Goal: Information Seeking & Learning: Learn about a topic

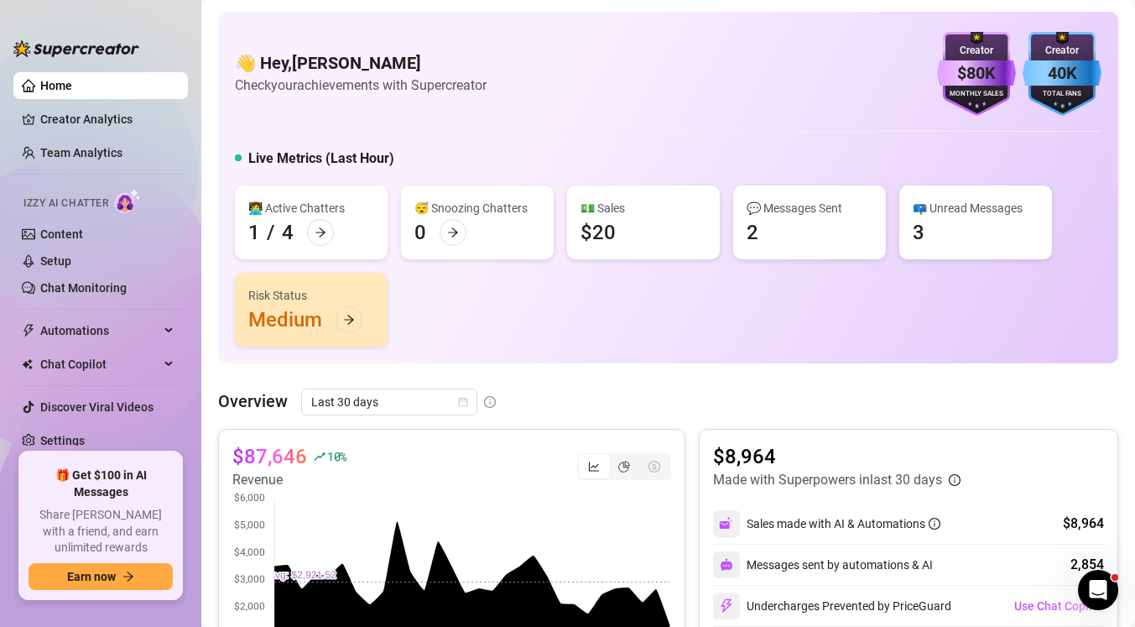
click at [74, 171] on ul "Home Creator Analytics Team Analytics Izzy AI Chatter Content Setup Chat Monito…" at bounding box center [100, 255] width 174 height 380
click at [70, 156] on link "Team Analytics" at bounding box center [81, 152] width 82 height 13
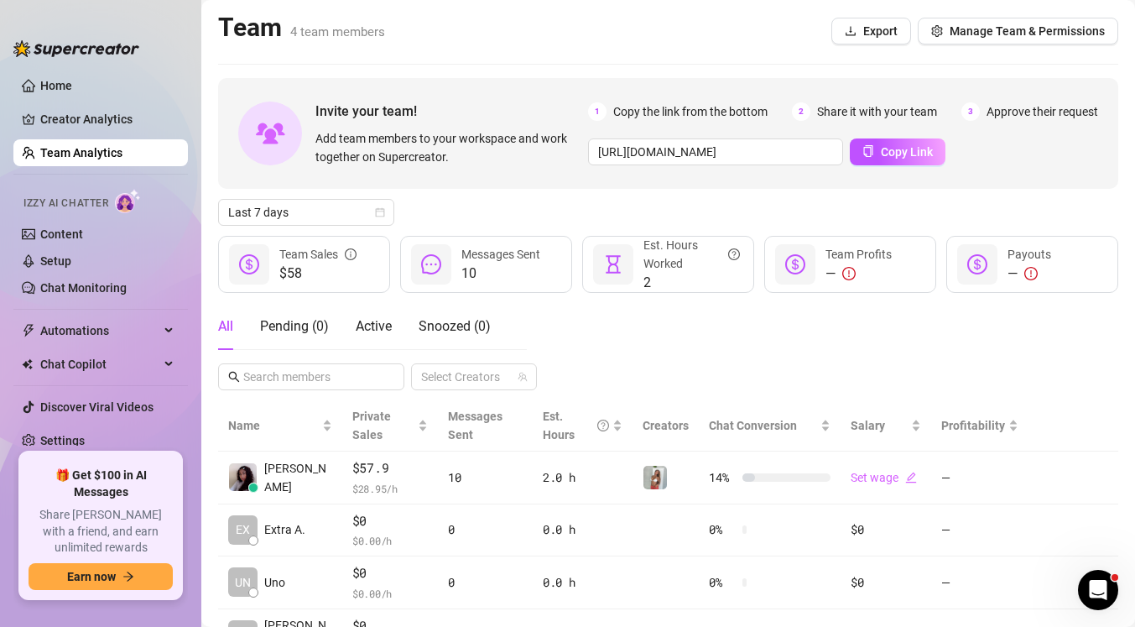
scroll to position [85, 0]
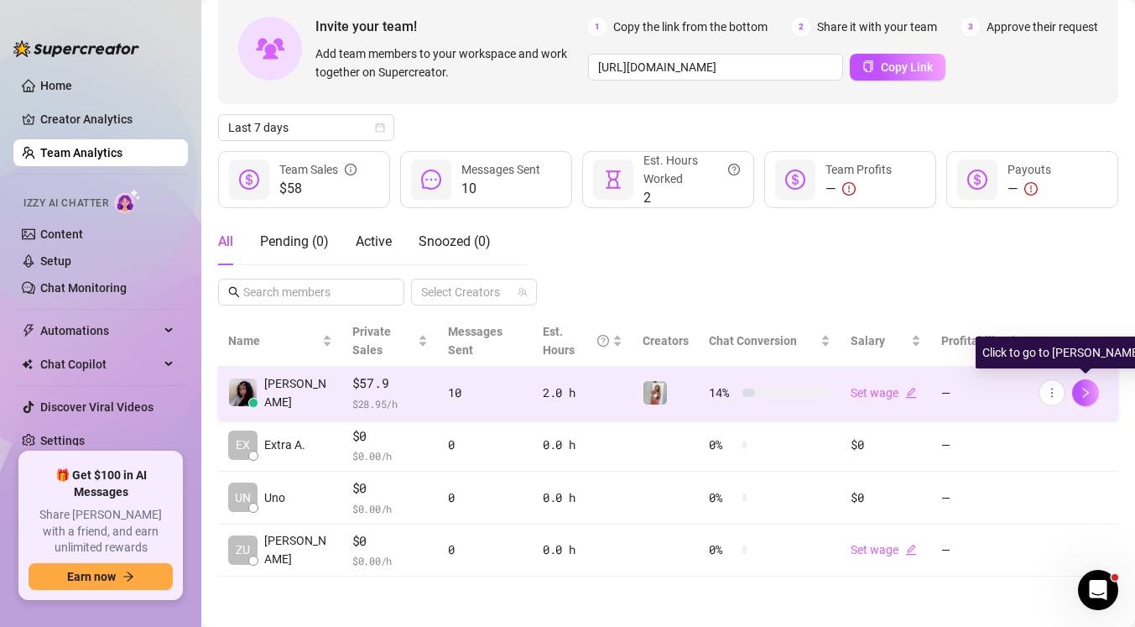
click at [1098, 390] on div at bounding box center [1073, 392] width 70 height 27
click at [1082, 388] on icon "right" at bounding box center [1085, 393] width 12 height 12
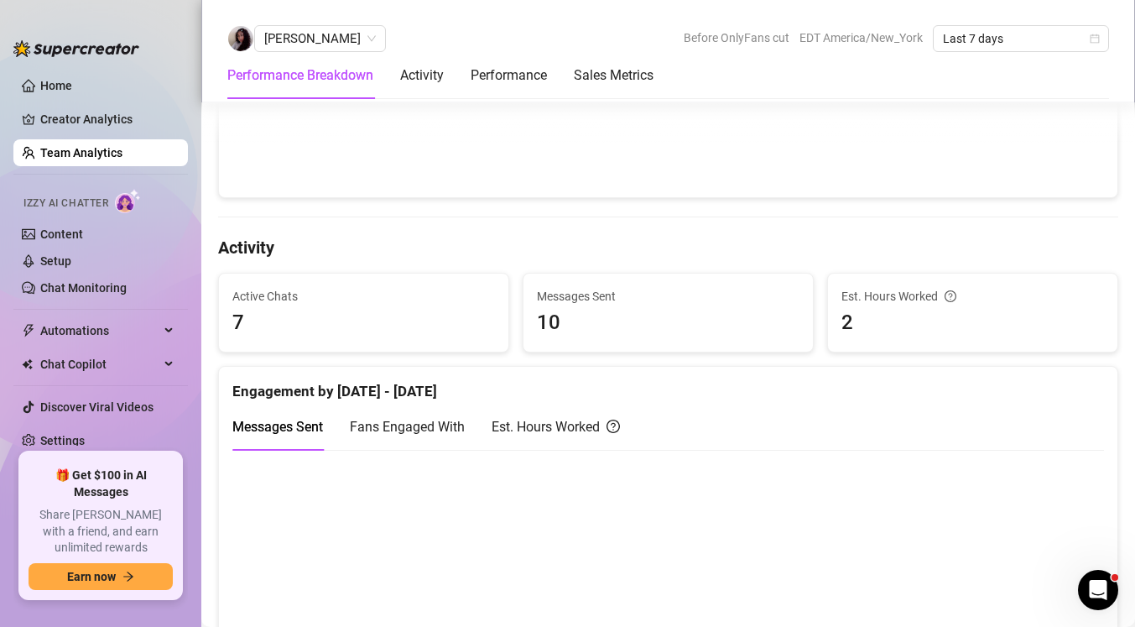
scroll to position [515, 0]
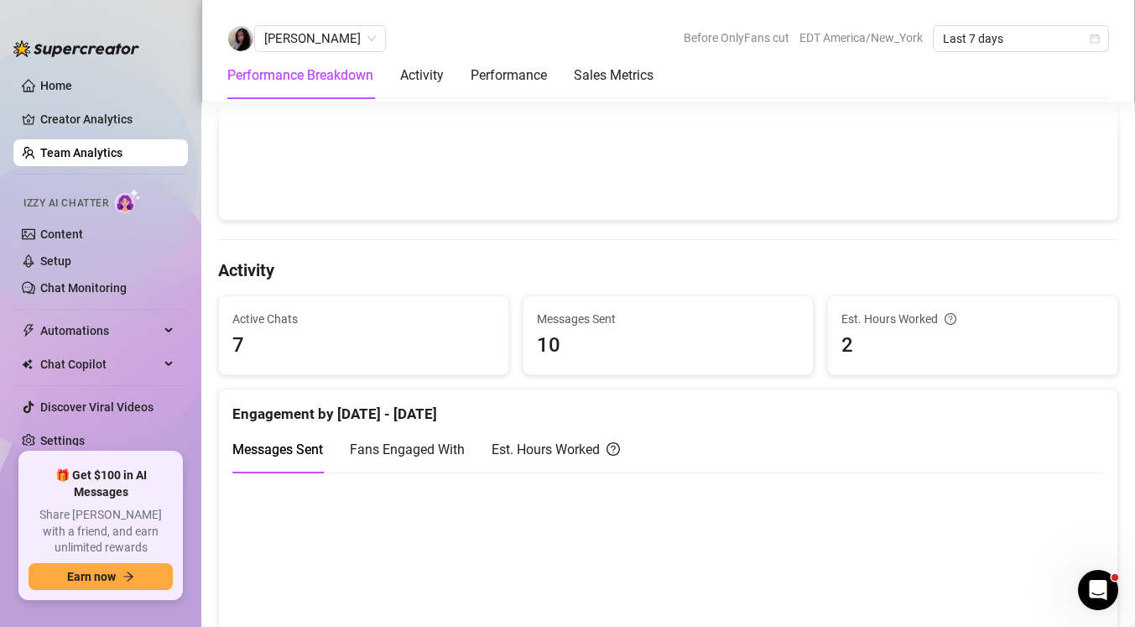
click at [299, 169] on canvas at bounding box center [667, 123] width 871 height 168
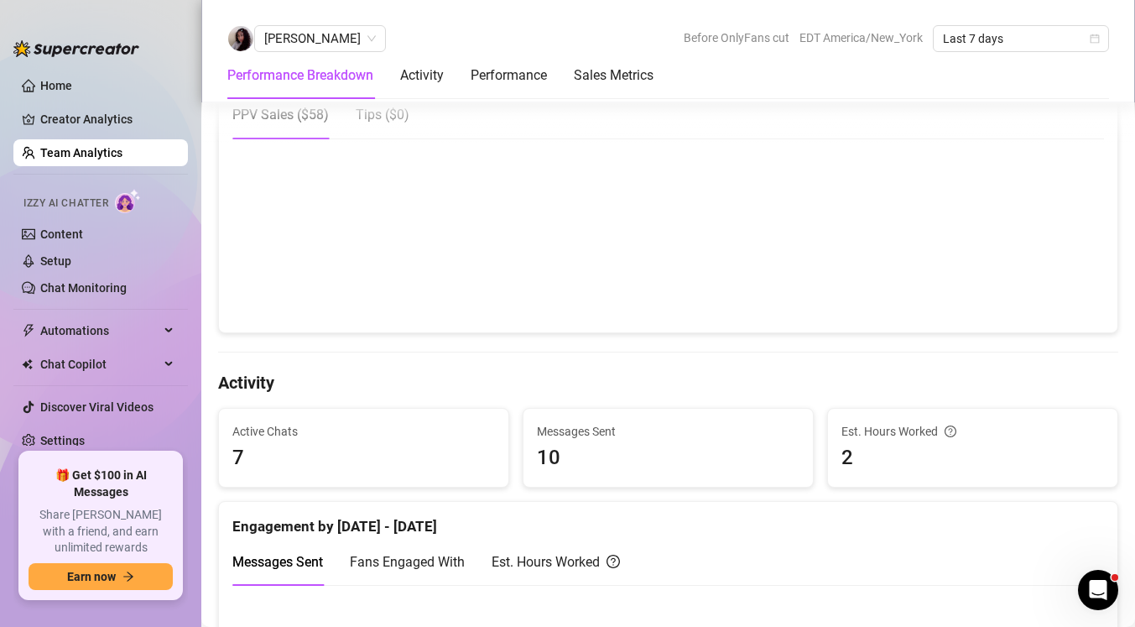
scroll to position [341, 0]
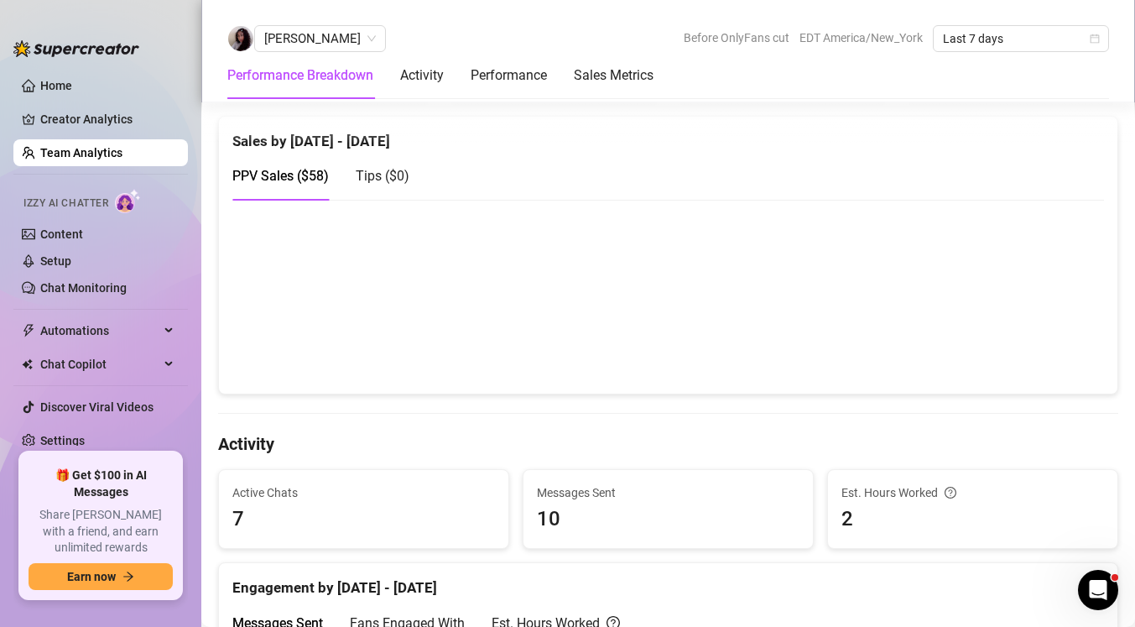
click at [308, 241] on canvas at bounding box center [667, 296] width 871 height 168
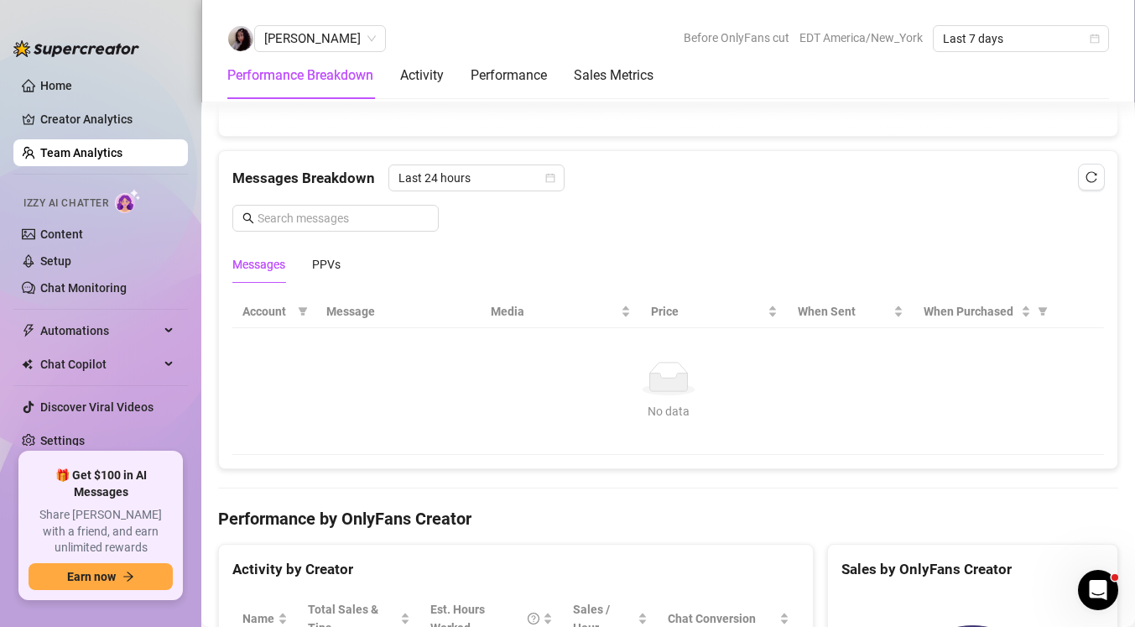
scroll to position [1067, 0]
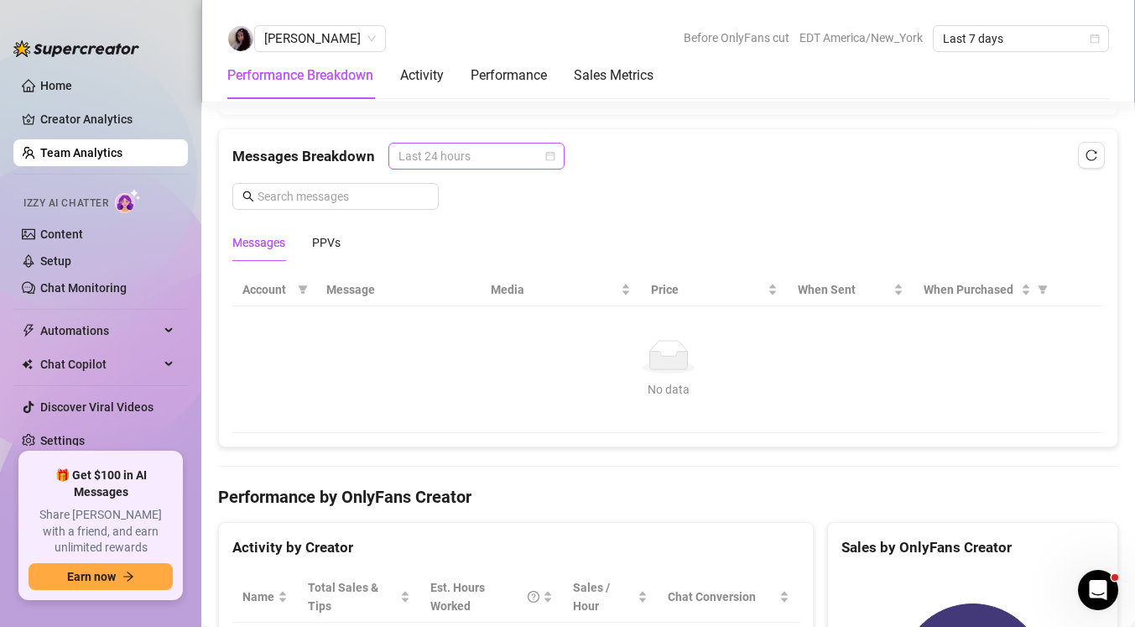
click at [466, 150] on span "Last 24 hours" at bounding box center [476, 155] width 156 height 25
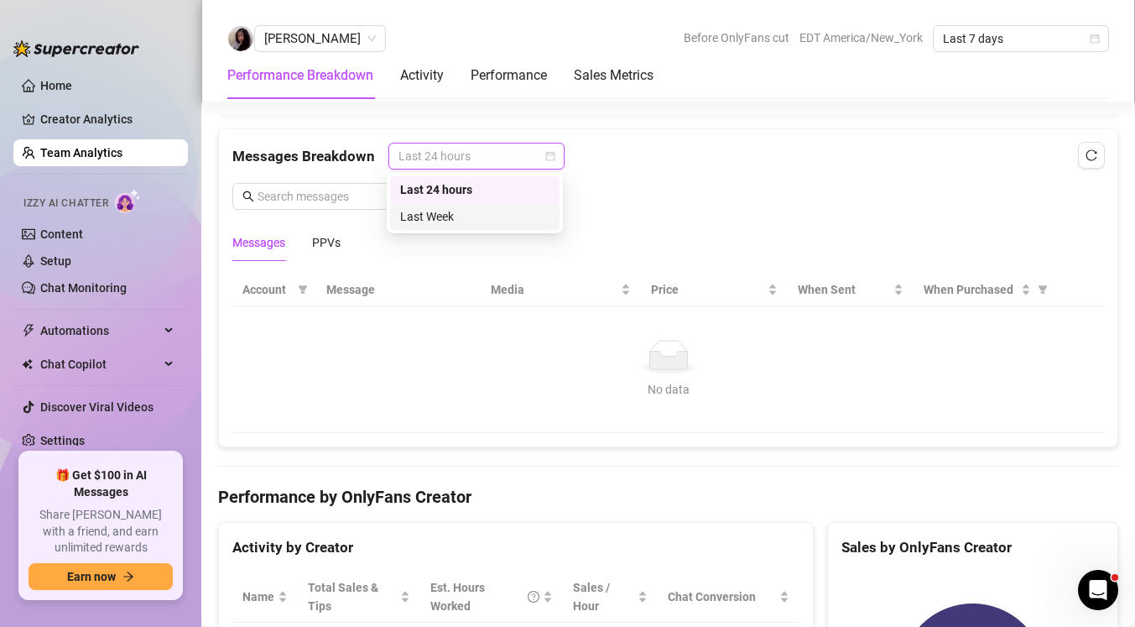
click at [449, 213] on div "Last Week" at bounding box center [474, 216] width 149 height 18
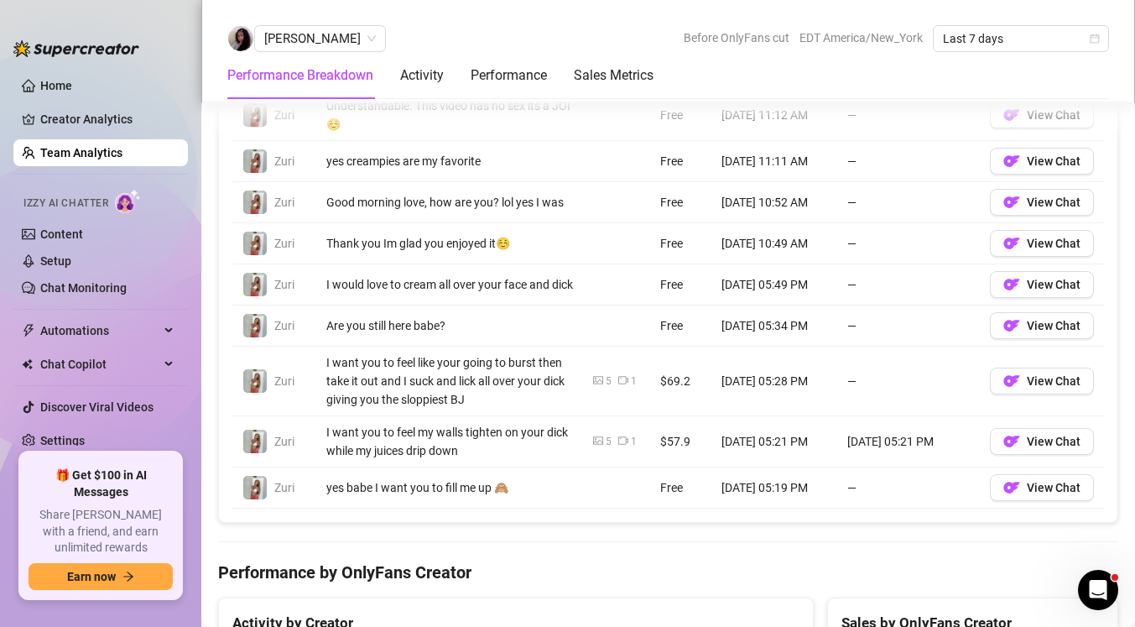
scroll to position [1355, 0]
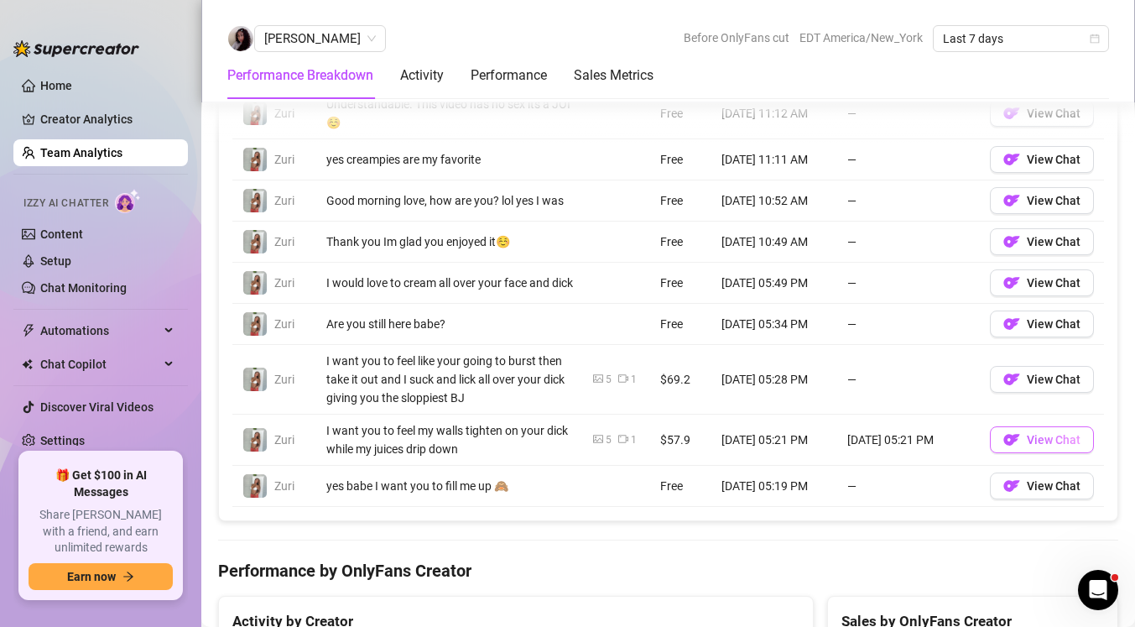
click at [1023, 453] on button "View Chat" at bounding box center [1042, 439] width 104 height 27
